Goal: Register for event/course

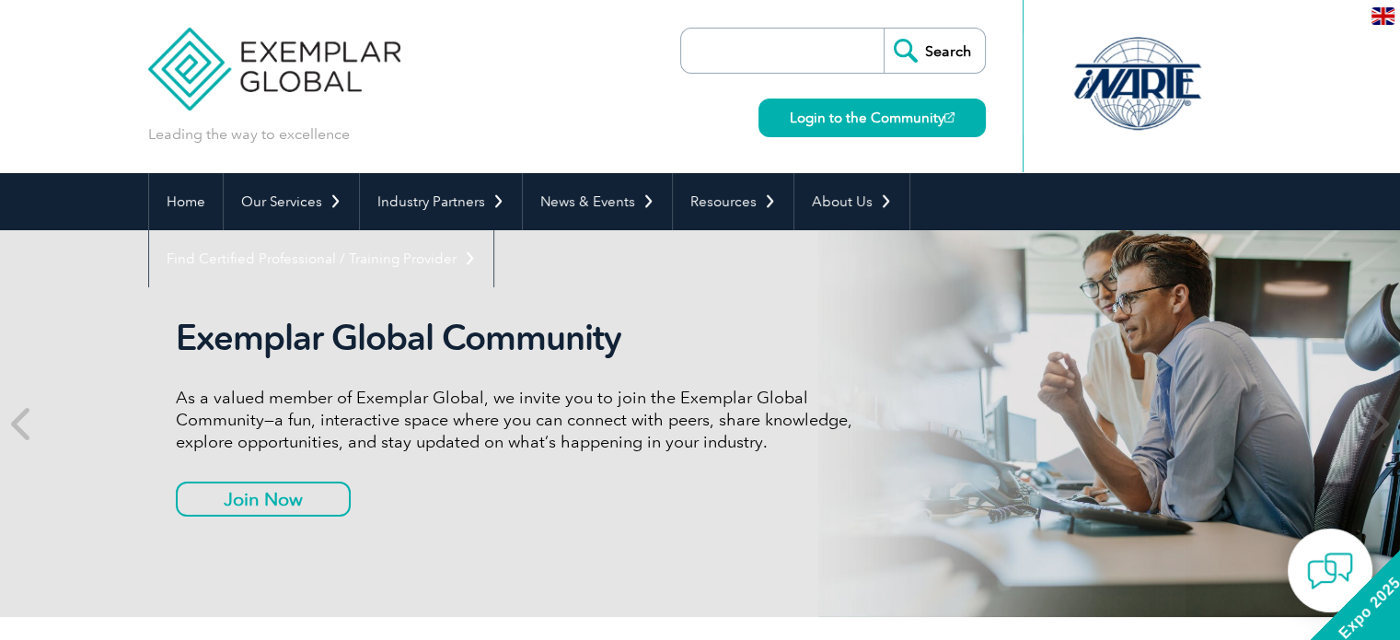
scroll to position [184, 0]
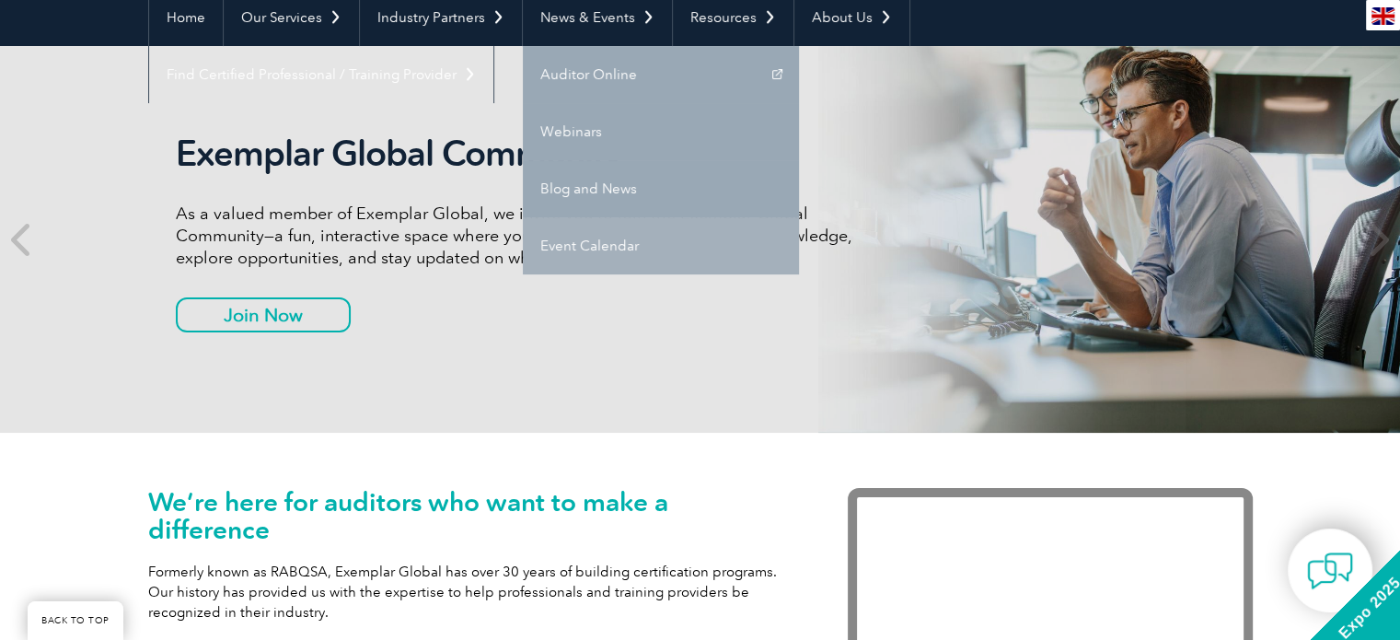
click at [558, 246] on link "Event Calendar" at bounding box center [661, 245] width 276 height 57
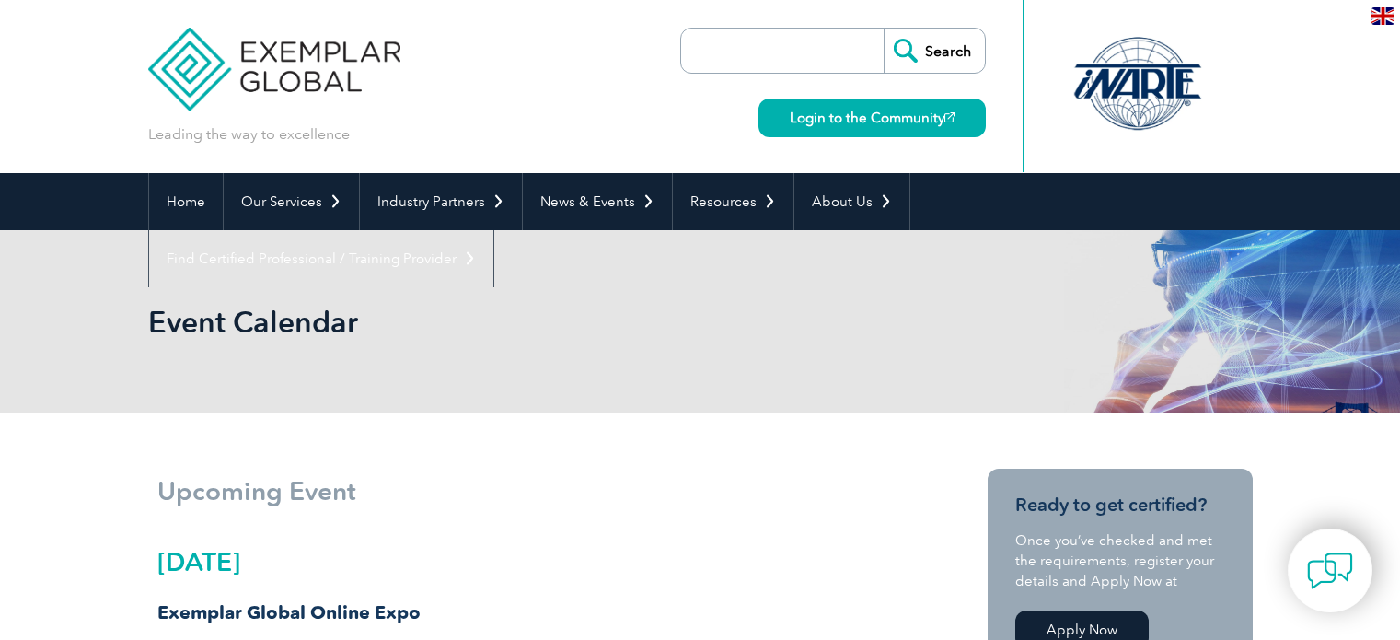
scroll to position [145, 0]
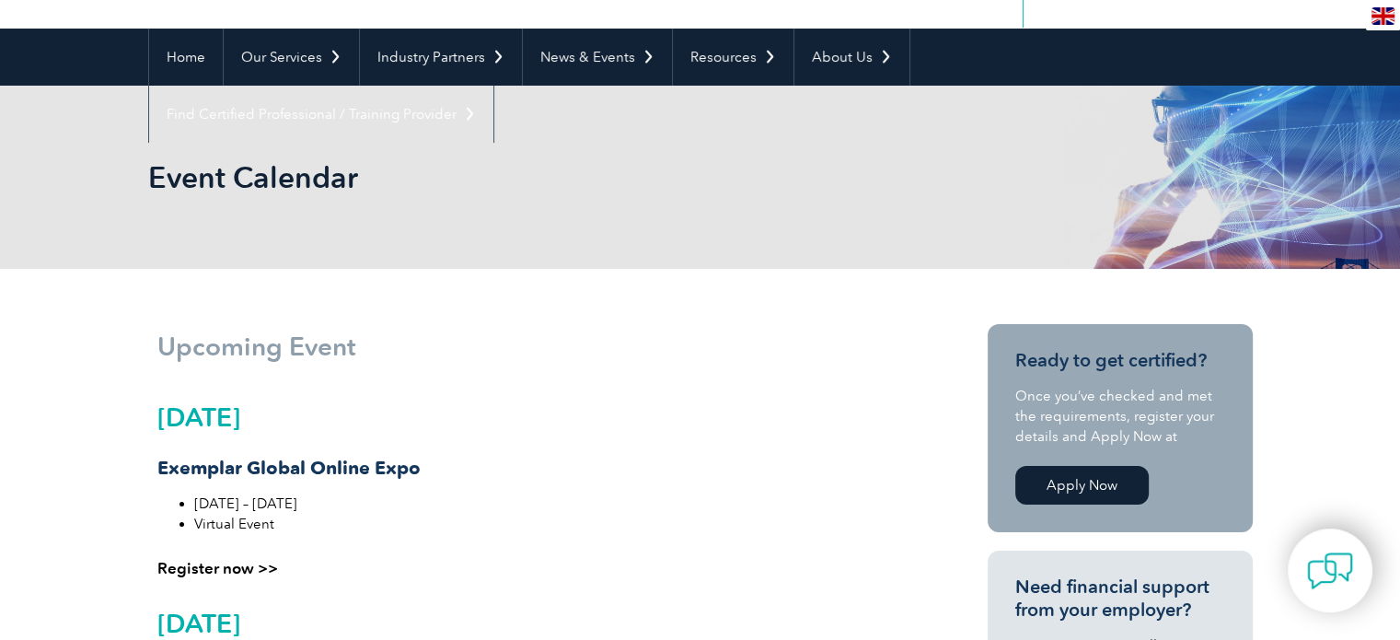
click at [209, 562] on link "Register now >>" at bounding box center [217, 568] width 121 height 18
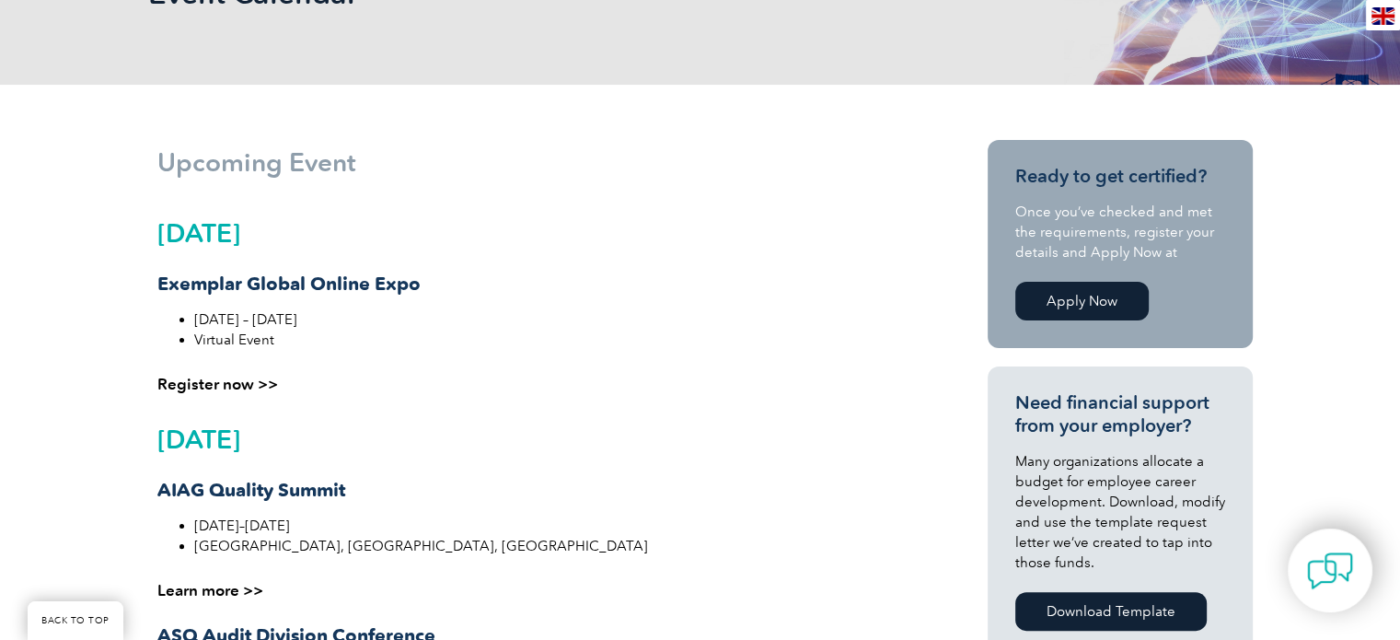
scroll to position [52, 0]
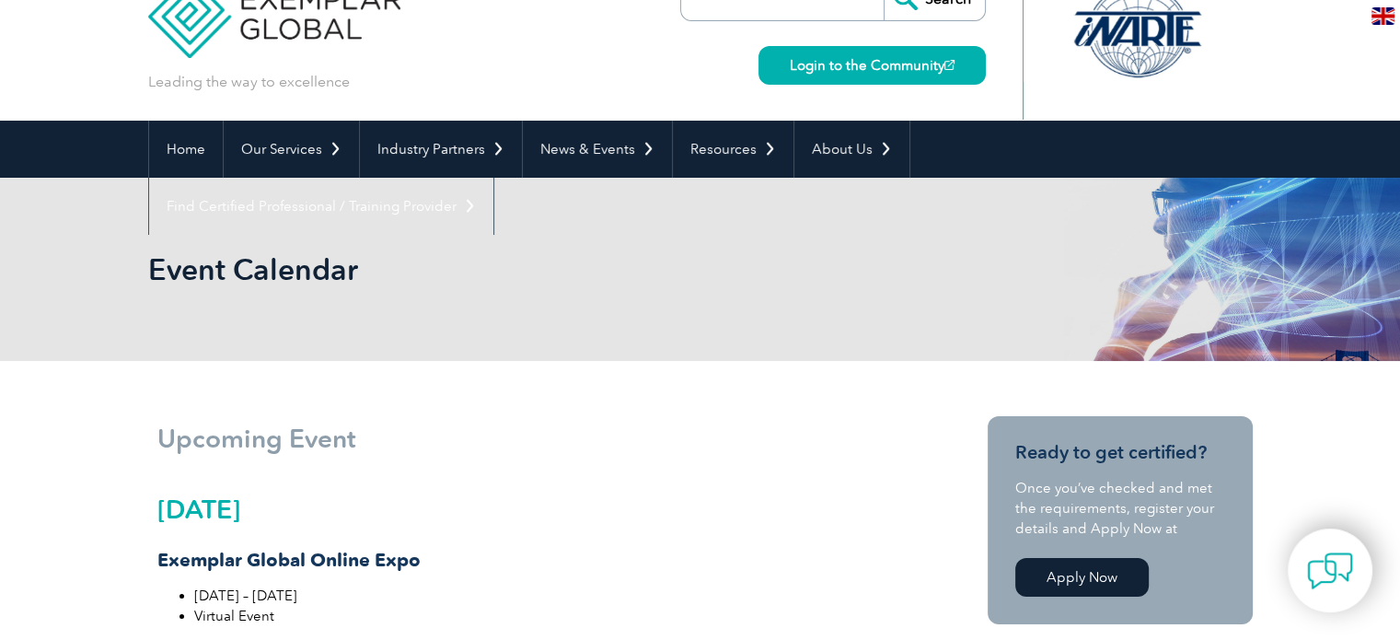
drag, startPoint x: 243, startPoint y: 511, endPoint x: 273, endPoint y: 470, distance: 50.8
click at [243, 511] on h2 "September 2025" at bounding box center [533, 508] width 753 height 29
click at [295, 439] on h1 "Upcoming Event" at bounding box center [534, 438] width 755 height 26
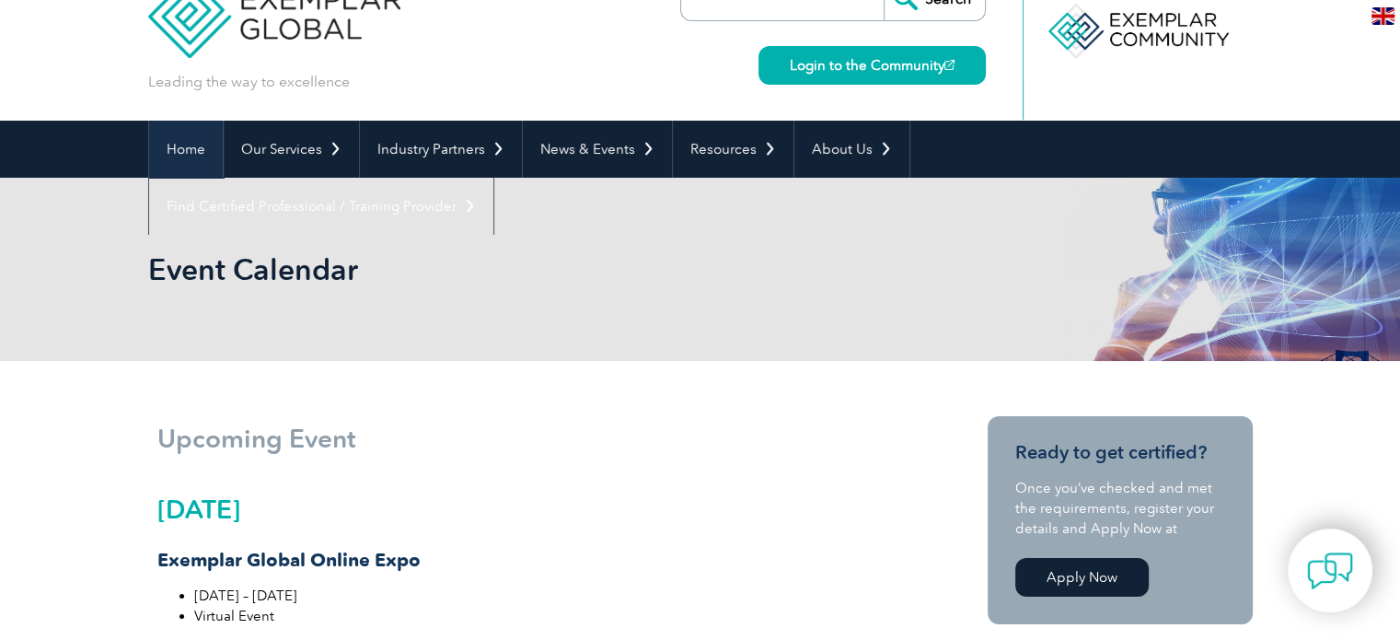
click at [181, 147] on link "Home" at bounding box center [186, 149] width 74 height 57
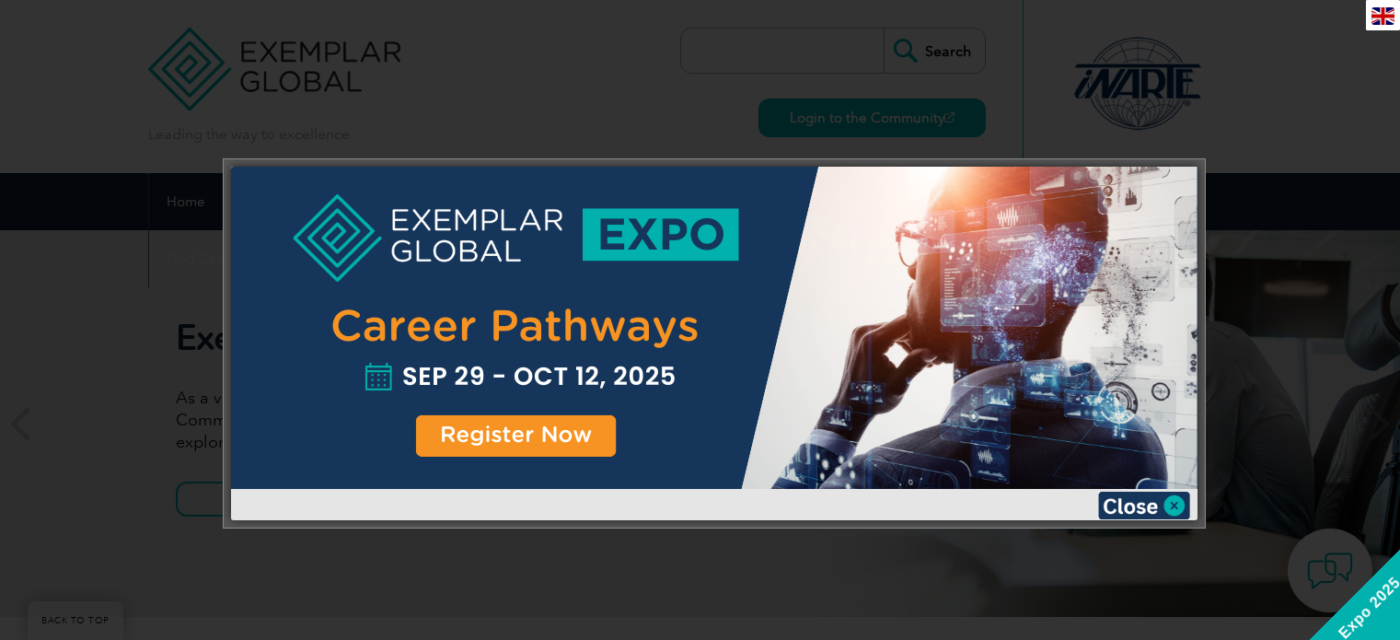
scroll to position [372, 0]
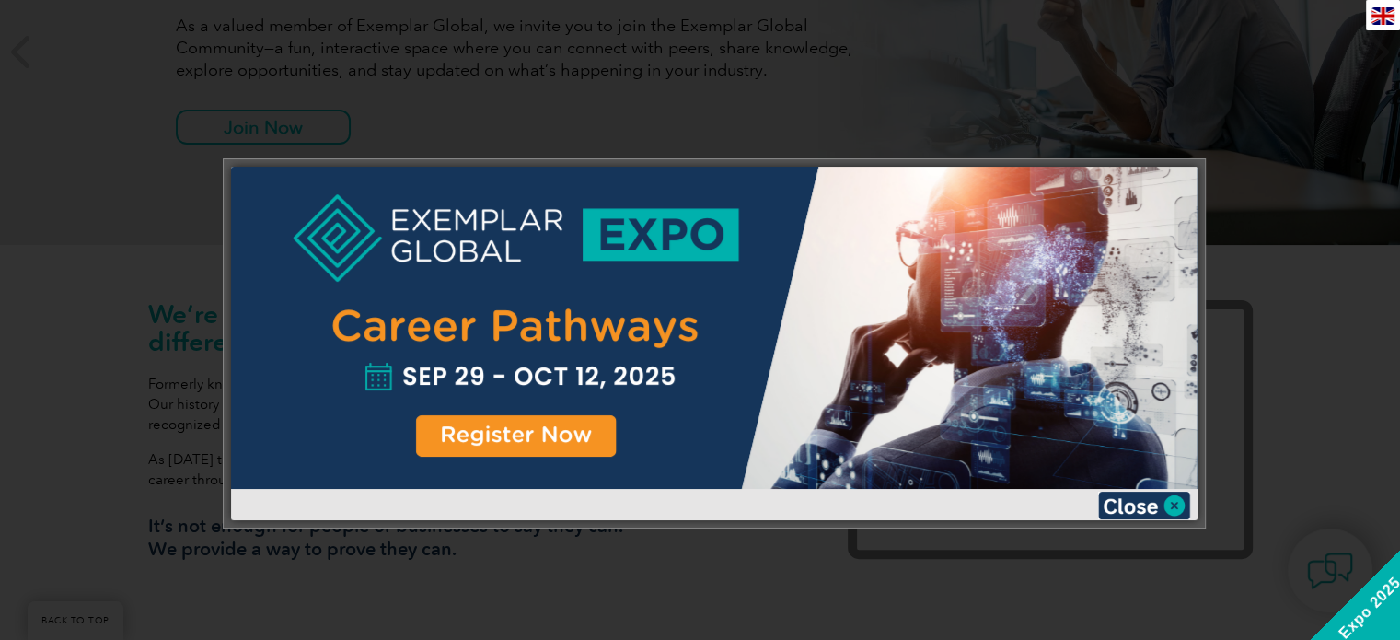
click at [482, 431] on div at bounding box center [714, 328] width 967 height 322
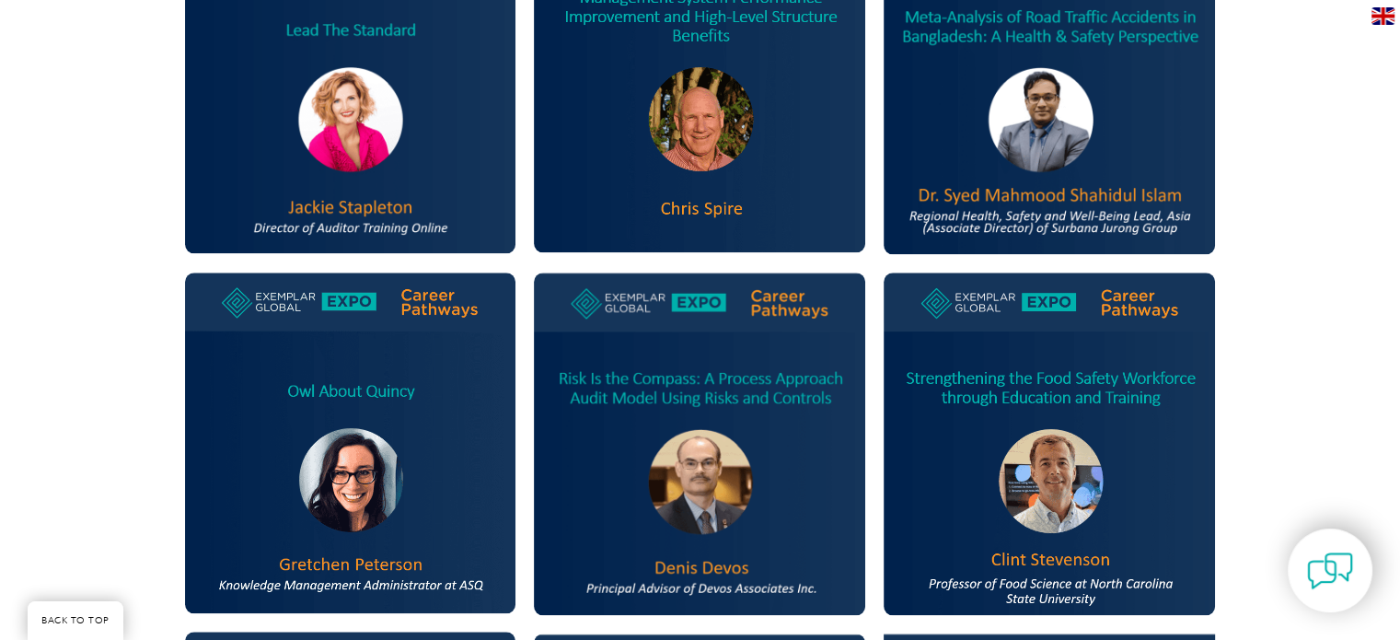
scroll to position [2117, 0]
